Goal: Task Accomplishment & Management: Use online tool/utility

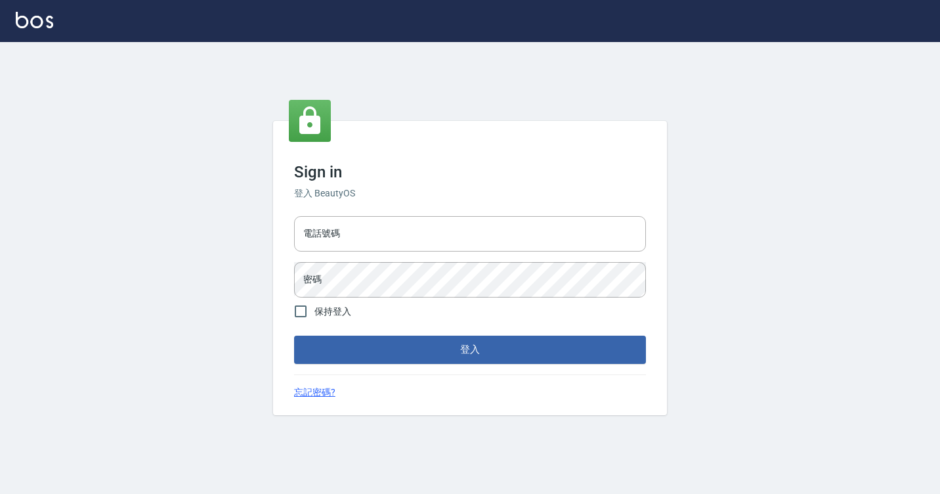
click at [330, 219] on div "電話號碼 電話號碼" at bounding box center [470, 233] width 352 height 35
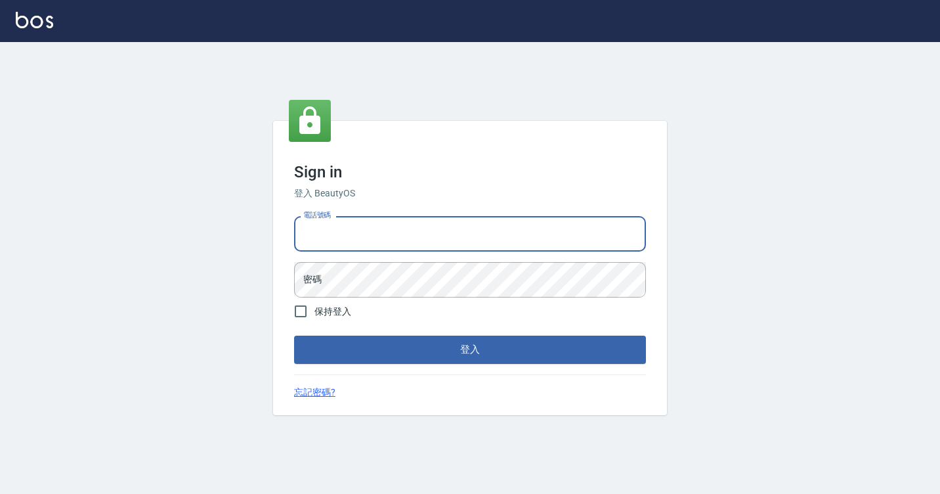
type input "7812080"
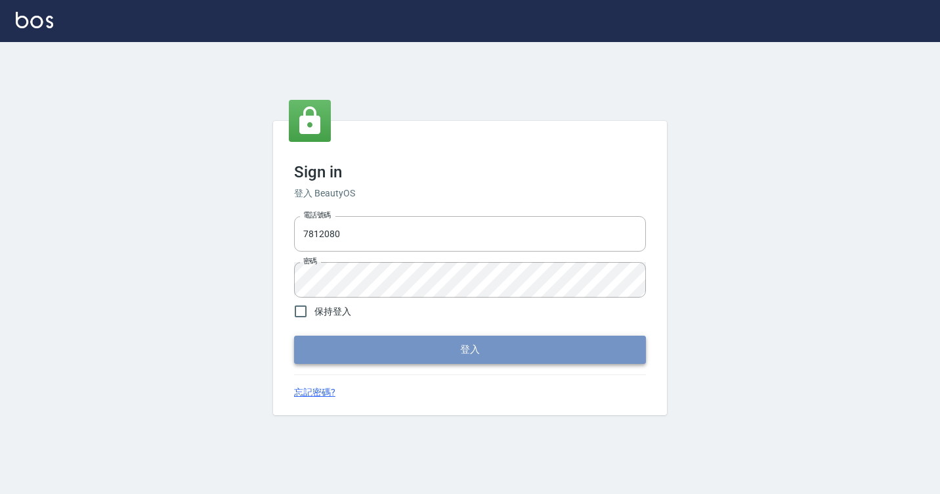
click at [367, 353] on button "登入" at bounding box center [470, 350] width 352 height 28
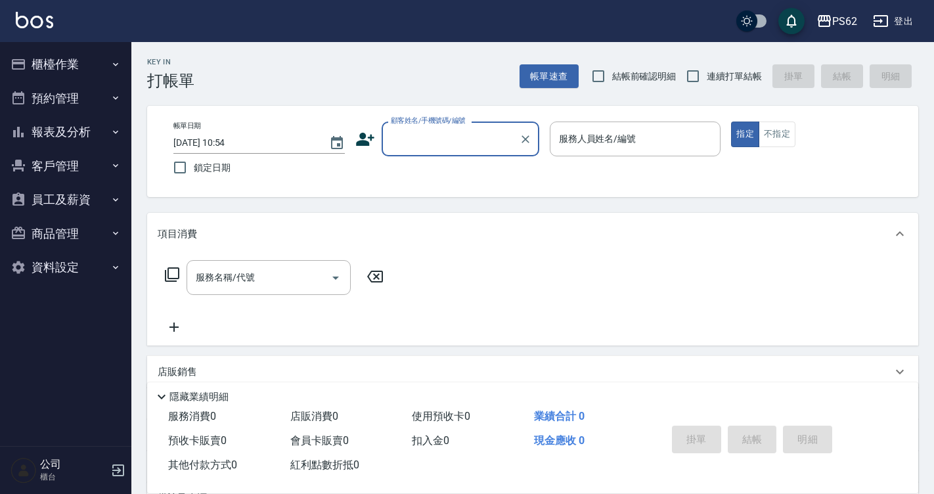
click at [67, 63] on button "櫃檯作業" at bounding box center [65, 64] width 121 height 34
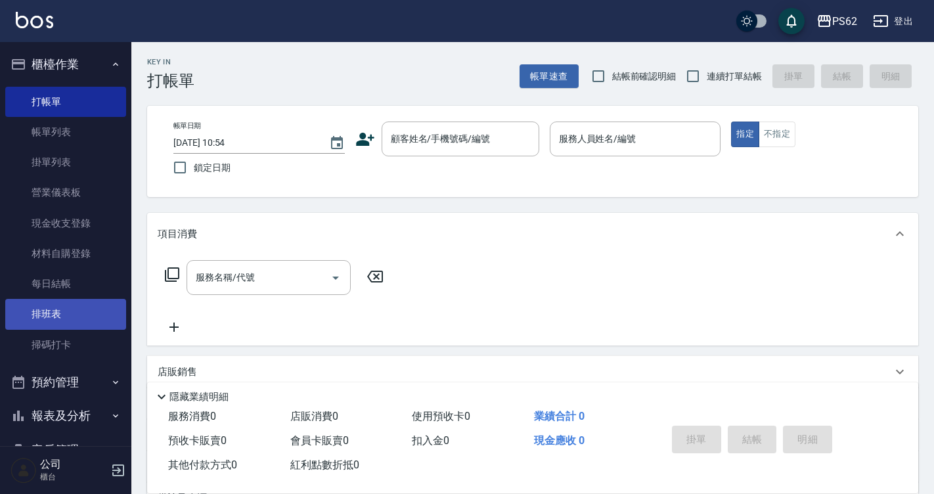
click at [98, 327] on link "排班表" at bounding box center [65, 314] width 121 height 30
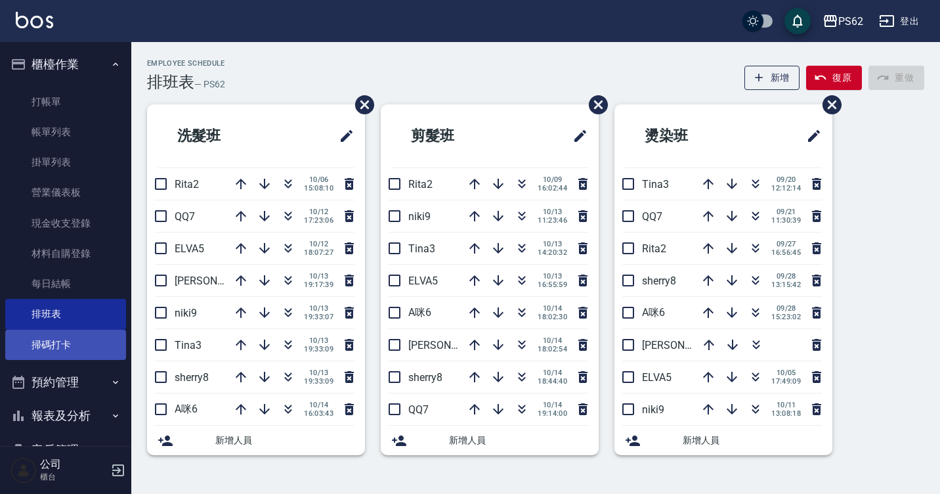
click at [91, 339] on link "掃碼打卡" at bounding box center [65, 345] width 121 height 30
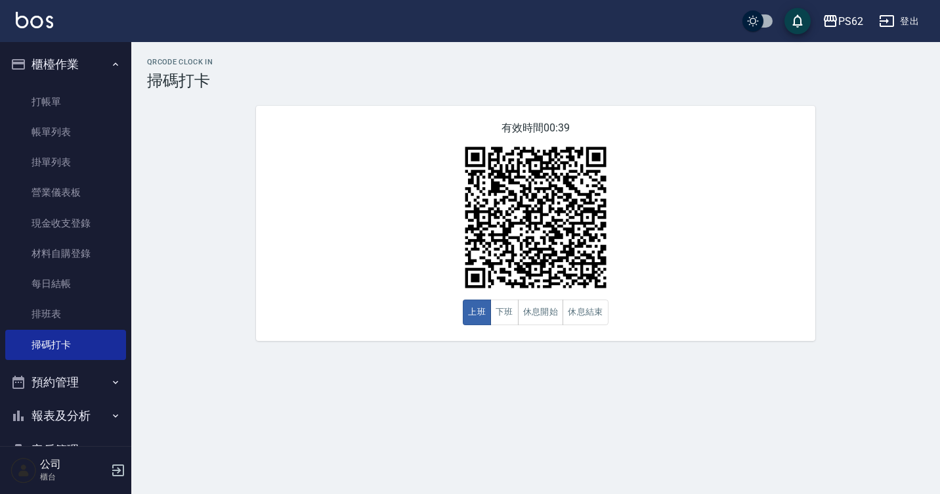
scroll to position [138, 0]
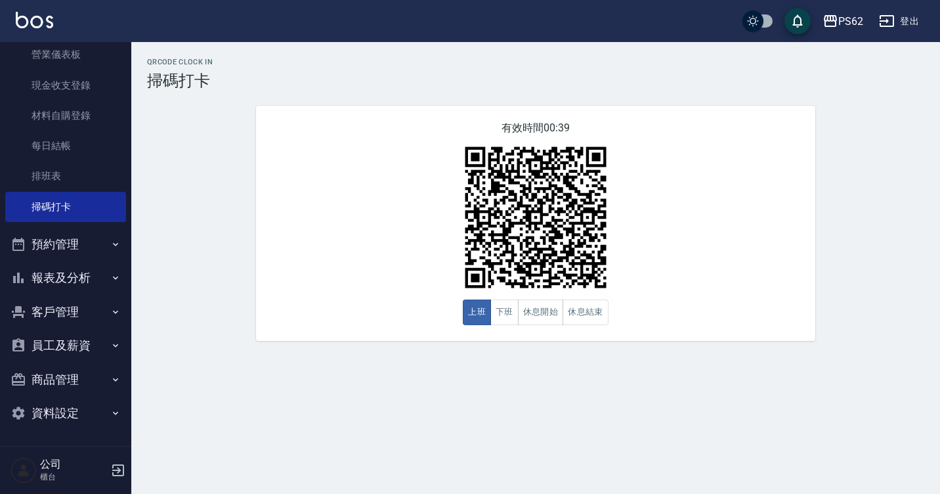
click at [909, 196] on div "QRcode Clock In 掃碼打卡 有效時間 00:39 上班 下班 休息開始 休息結束" at bounding box center [535, 199] width 809 height 283
click at [908, 196] on div "QRcode Clock In 掃碼打卡 有效時間 00:39 上班 下班 休息開始 休息結束" at bounding box center [535, 199] width 809 height 283
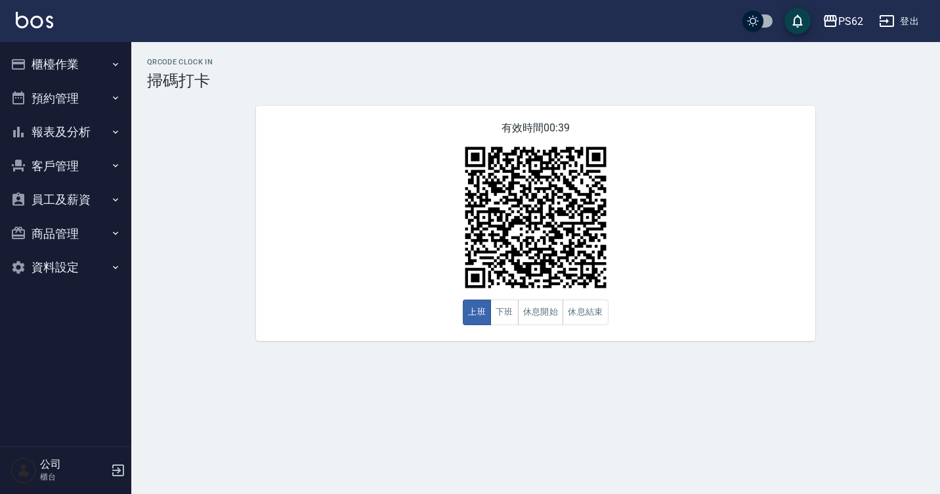
click at [363, 177] on div "有效時間 00:39 上班 下班 休息開始 休息結束" at bounding box center [535, 223] width 559 height 235
